Goal: Task Accomplishment & Management: Manage account settings

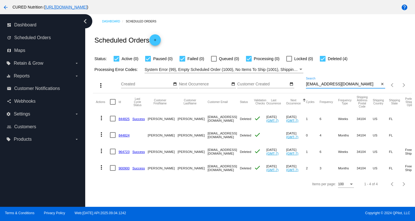
click at [331, 85] on input "[EMAIL_ADDRESS][DOMAIN_NAME]" at bounding box center [342, 84] width 73 height 5
paste input "[PERSON_NAME].[PERSON_NAME]"
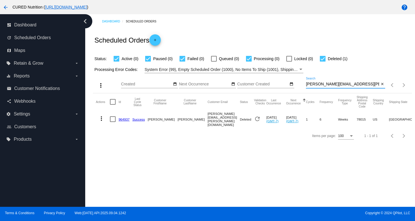
click at [319, 84] on input "[PERSON_NAME][EMAIL_ADDRESS][PERSON_NAME][DOMAIN_NAME]" at bounding box center [342, 84] width 73 height 5
paste input "coralys.xx"
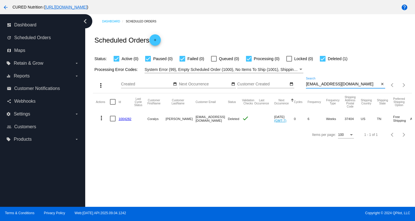
click at [328, 85] on input "[EMAIL_ADDRESS][DOMAIN_NAME]" at bounding box center [342, 84] width 73 height 5
paste input "jentrushin"
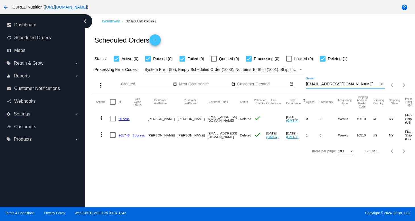
type input "[EMAIL_ADDRESS][DOMAIN_NAME]"
